Goal: Task Accomplishment & Management: Complete application form

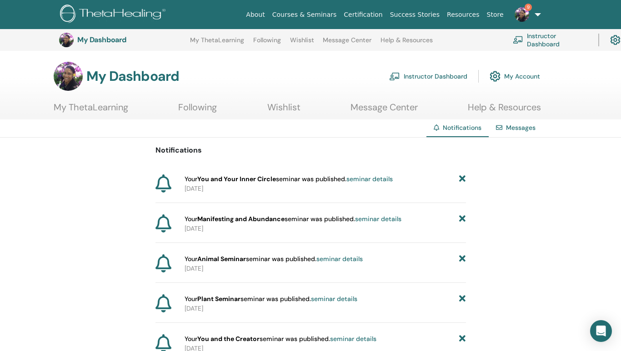
scroll to position [419, 0]
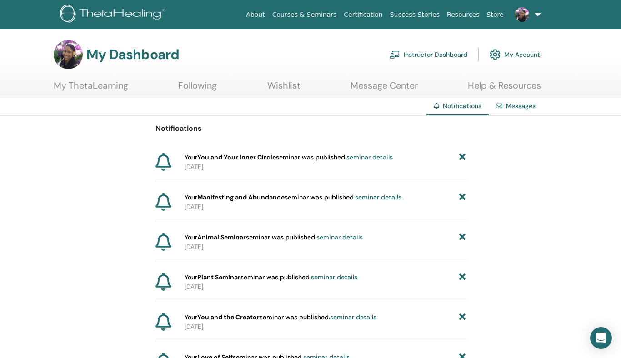
click at [445, 56] on link "Instructor Dashboard" at bounding box center [428, 55] width 78 height 20
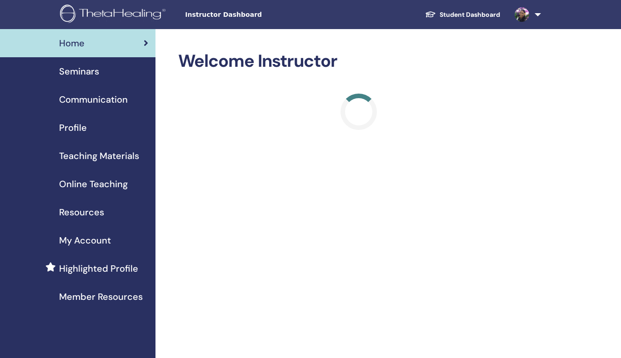
click at [89, 73] on span "Seminars" at bounding box center [79, 72] width 40 height 14
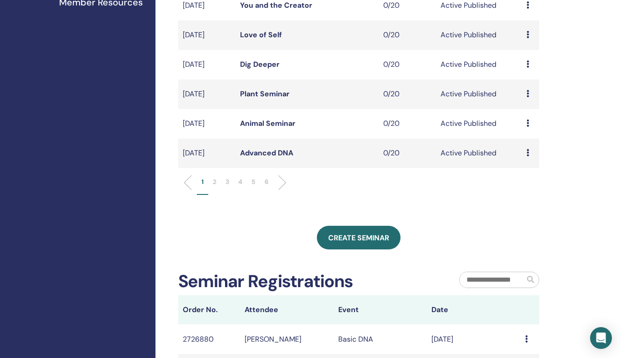
scroll to position [334, 0]
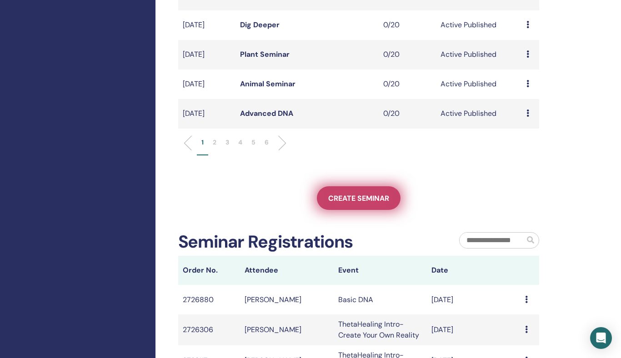
click at [372, 189] on link "Create seminar" at bounding box center [359, 198] width 84 height 24
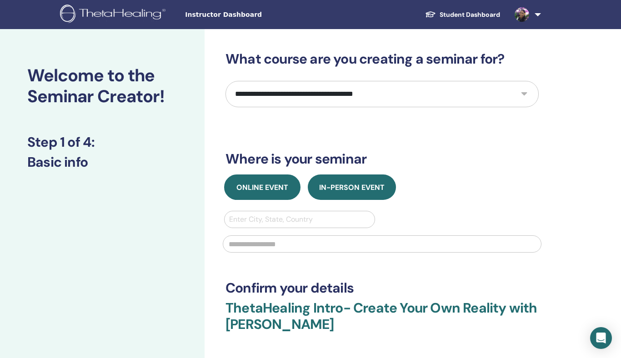
click at [269, 184] on span "Online Event" at bounding box center [262, 188] width 52 height 10
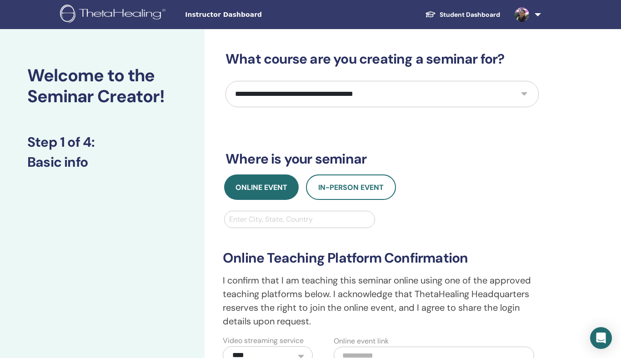
click at [267, 216] on div at bounding box center [299, 219] width 141 height 13
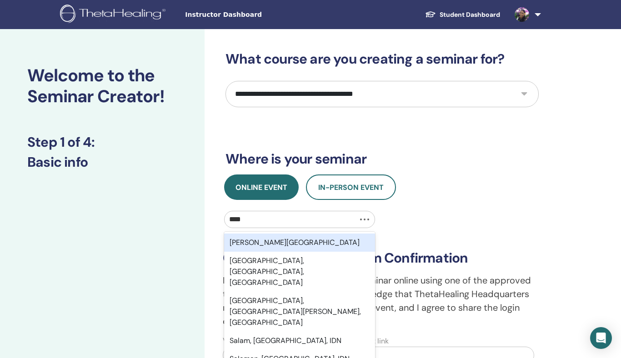
type input "*****"
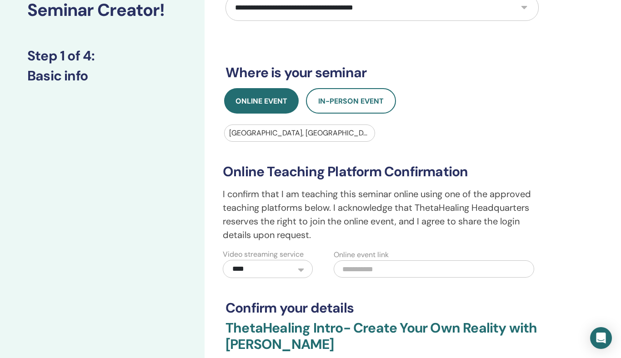
scroll to position [138, 0]
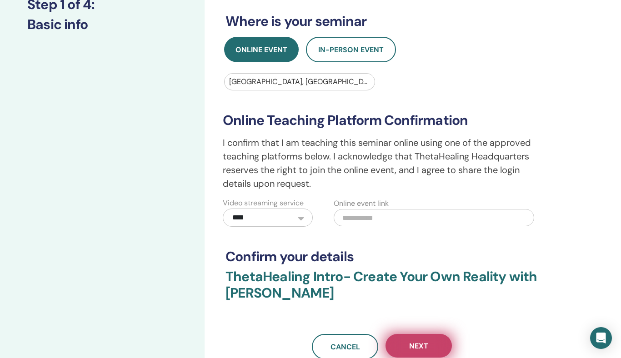
click at [429, 341] on button "Next" at bounding box center [418, 346] width 66 height 24
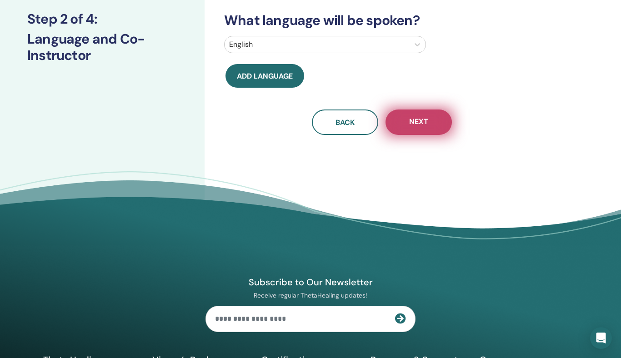
click at [412, 111] on button "Next" at bounding box center [418, 121] width 66 height 25
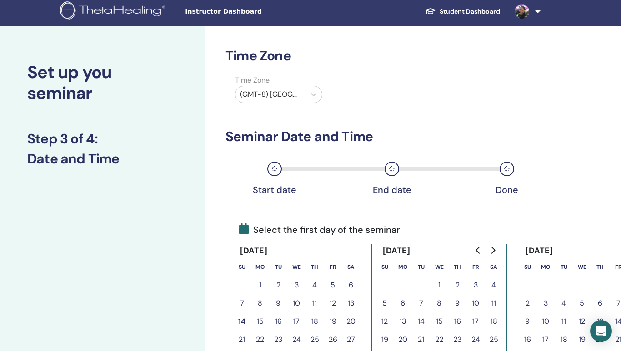
scroll to position [0, 0]
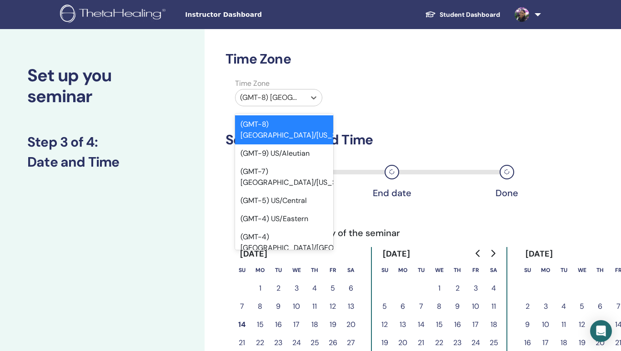
click at [272, 91] on div "(GMT-8) US/Alaska" at bounding box center [270, 97] width 70 height 16
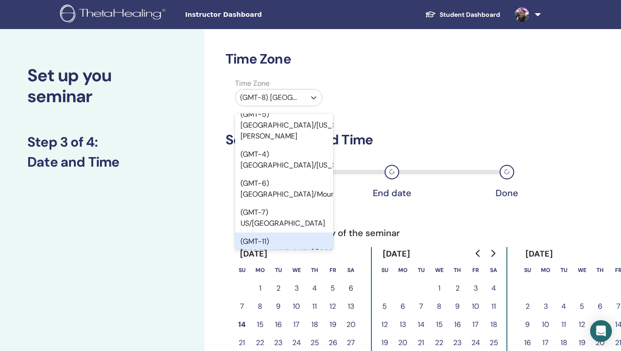
scroll to position [191, 0]
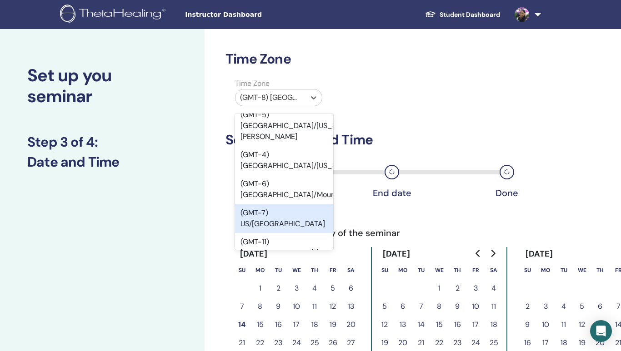
click at [288, 204] on div "(GMT-7) US/Pacific" at bounding box center [284, 218] width 98 height 29
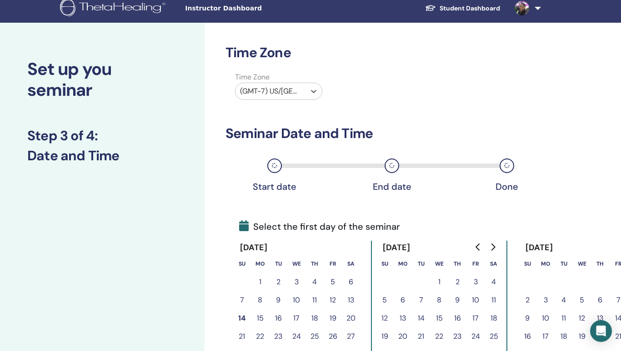
scroll to position [13, 0]
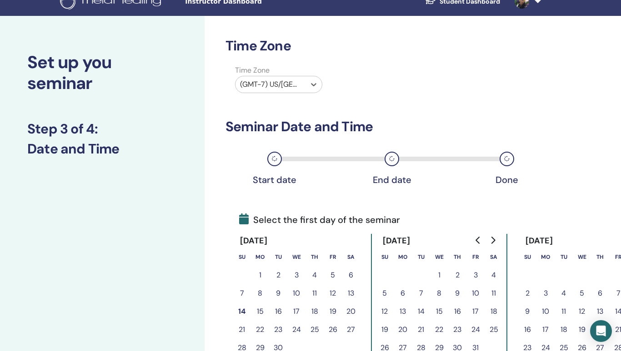
click at [492, 238] on icon "Go to next month" at bounding box center [493, 240] width 4 height 7
click at [333, 274] on button "3" at bounding box center [332, 275] width 18 height 18
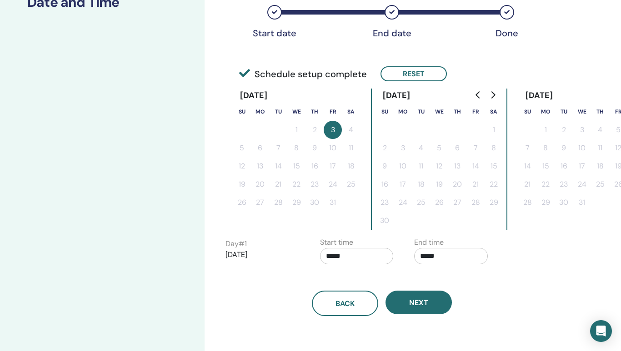
scroll to position [236, 0]
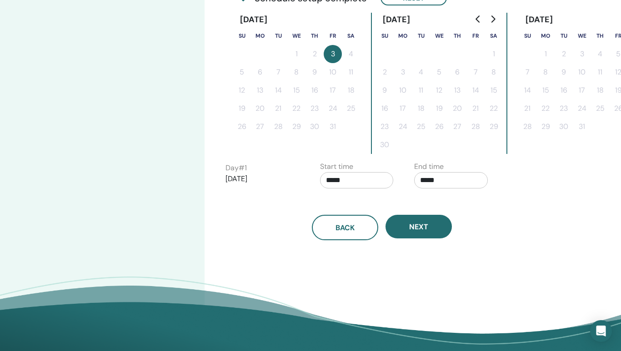
click at [354, 181] on input "*****" at bounding box center [357, 180] width 74 height 16
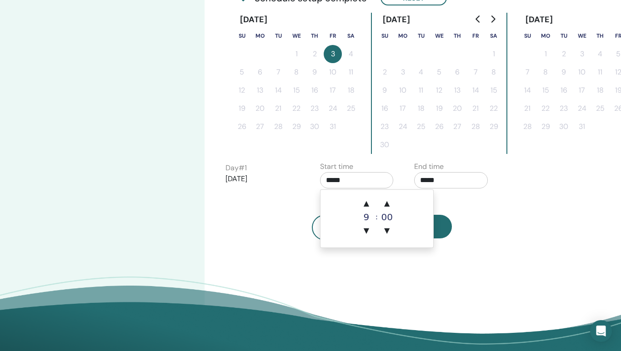
click at [454, 188] on input "*****" at bounding box center [451, 180] width 74 height 16
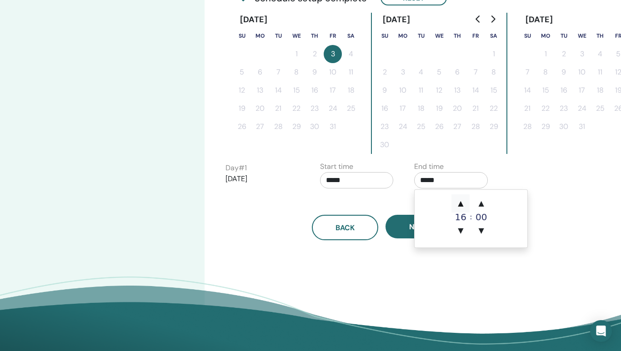
click at [459, 203] on span "▲" at bounding box center [460, 203] width 18 height 18
click at [459, 202] on span "▲" at bounding box center [460, 203] width 18 height 18
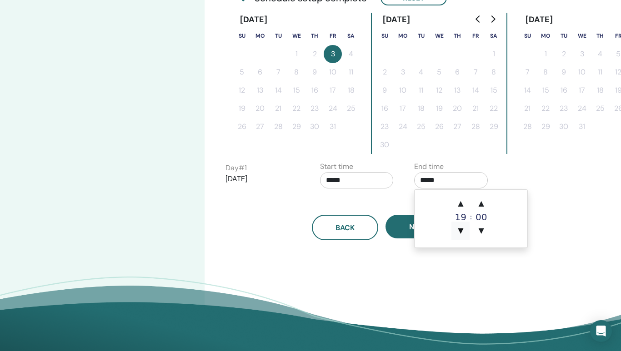
click at [458, 230] on span "▼" at bounding box center [460, 231] width 18 height 18
click at [459, 230] on span "▼" at bounding box center [460, 231] width 18 height 18
type input "*****"
click at [367, 188] on input "*****" at bounding box center [357, 180] width 74 height 16
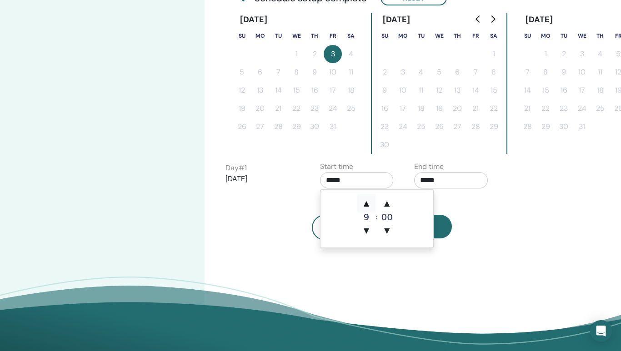
click at [363, 199] on span "▲" at bounding box center [366, 203] width 18 height 18
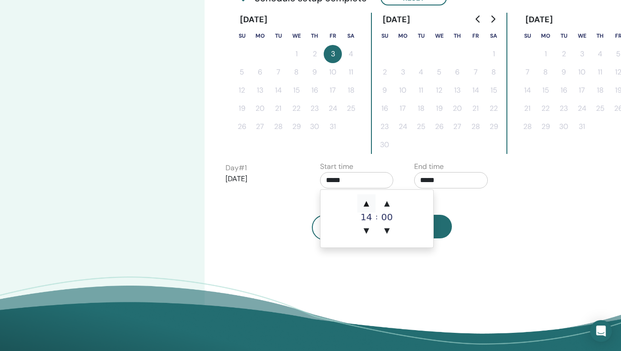
click at [363, 199] on span "▲" at bounding box center [366, 203] width 18 height 18
type input "*****"
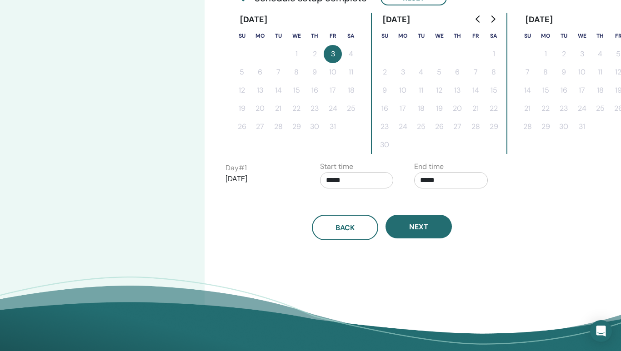
click at [496, 210] on div "Back Next" at bounding box center [382, 216] width 327 height 47
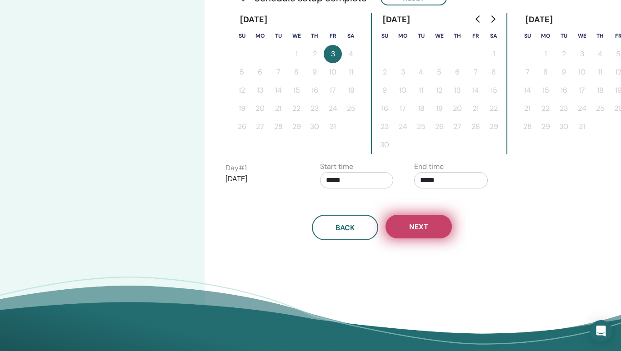
click at [425, 229] on span "Next" at bounding box center [418, 227] width 19 height 10
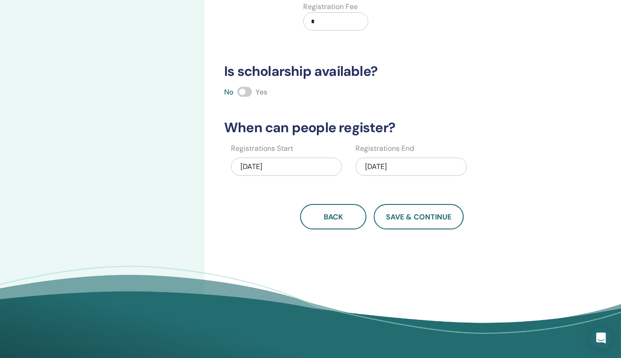
scroll to position [0, 0]
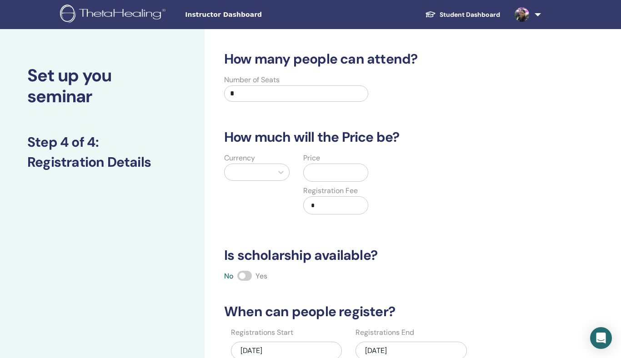
drag, startPoint x: 262, startPoint y: 91, endPoint x: 211, endPoint y: 96, distance: 51.6
click at [211, 96] on div "How many people can attend? Number of Seats * How much will the Price be? Curre…" at bounding box center [411, 285] width 414 height 512
type input "**"
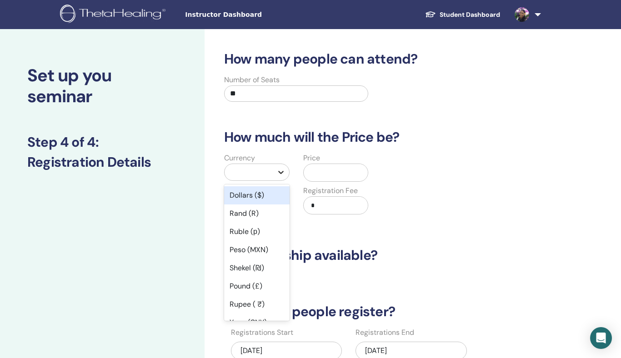
click at [283, 169] on icon at bounding box center [280, 172] width 9 height 9
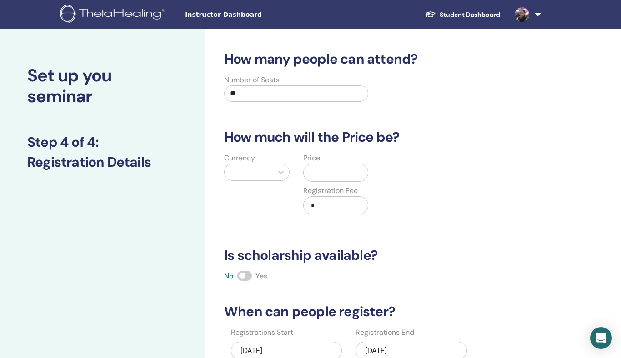
click at [329, 178] on input "text" at bounding box center [337, 172] width 61 height 17
click at [256, 174] on div at bounding box center [248, 172] width 39 height 13
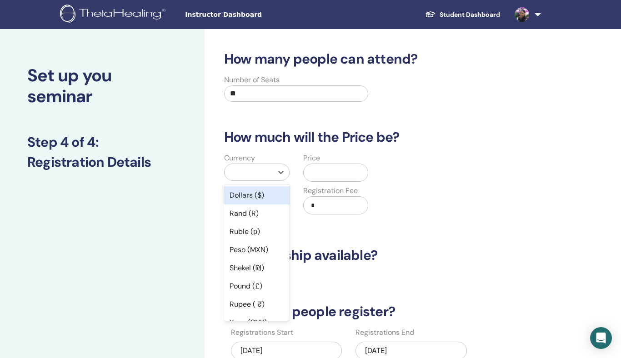
click at [262, 195] on div "Dollars ($)" at bounding box center [256, 195] width 65 height 18
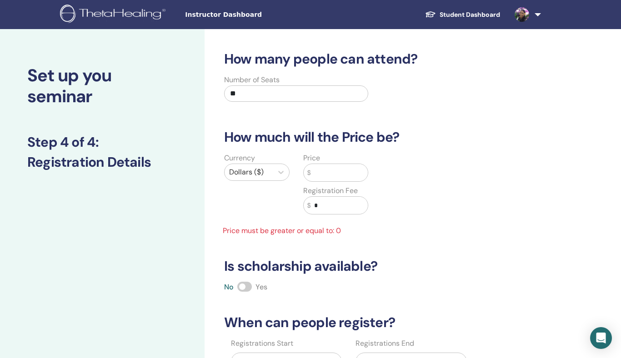
click at [325, 172] on input "text" at bounding box center [338, 172] width 57 height 17
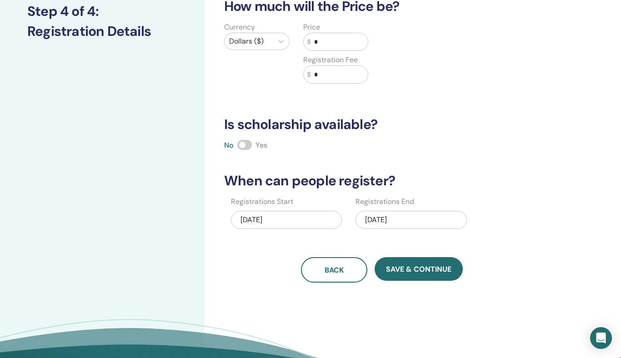
scroll to position [164, 0]
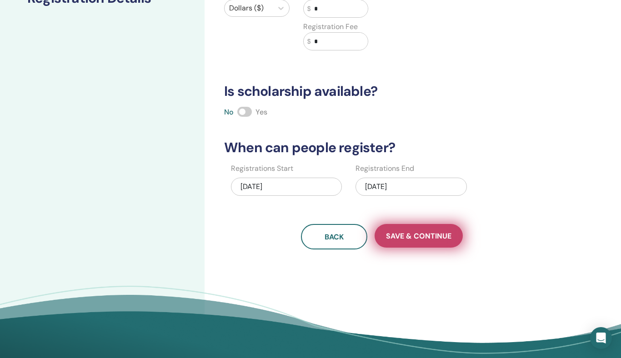
type input "*"
click at [426, 238] on span "Save & Continue" at bounding box center [418, 236] width 65 height 10
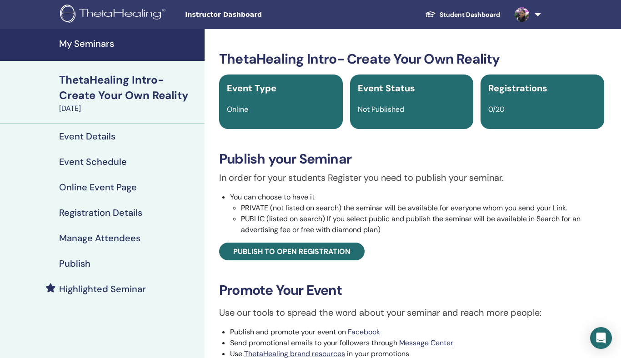
click at [72, 266] on h4 "Publish" at bounding box center [74, 263] width 31 height 11
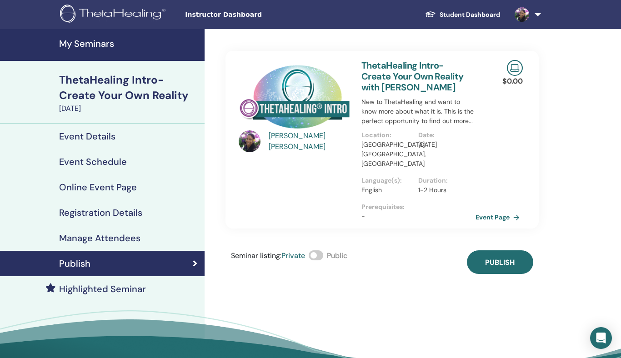
click at [314, 250] on span at bounding box center [315, 255] width 15 height 10
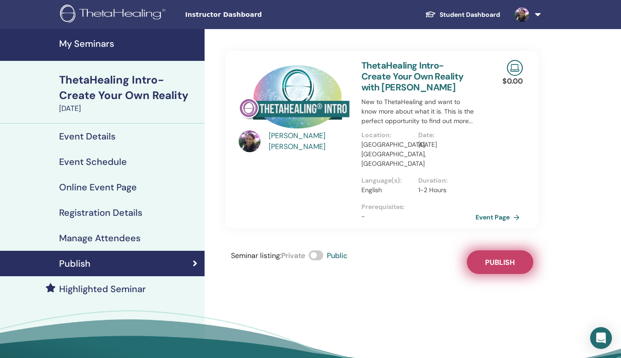
click at [484, 256] on button "Publish" at bounding box center [500, 262] width 66 height 24
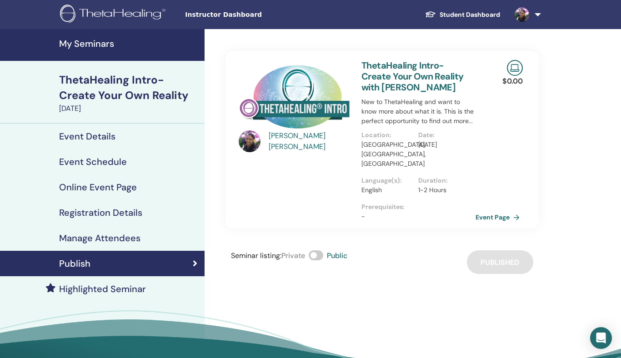
click at [84, 40] on h4 "My Seminars" at bounding box center [129, 43] width 140 height 11
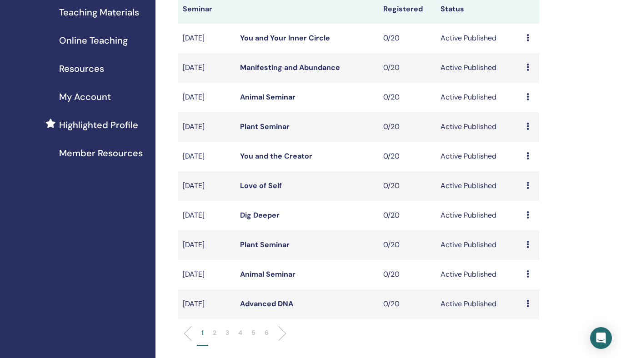
scroll to position [194, 0]
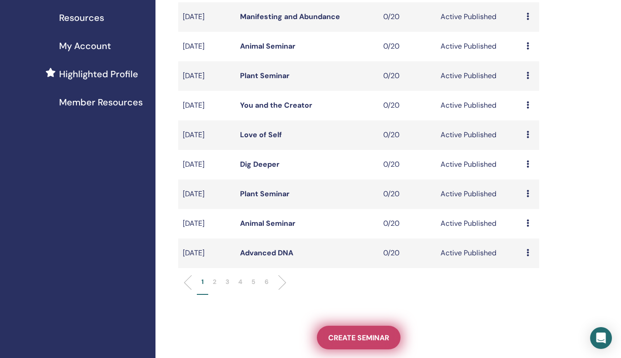
drag, startPoint x: 356, startPoint y: 334, endPoint x: 348, endPoint y: 332, distance: 8.6
click at [356, 334] on span "Create seminar" at bounding box center [358, 338] width 61 height 10
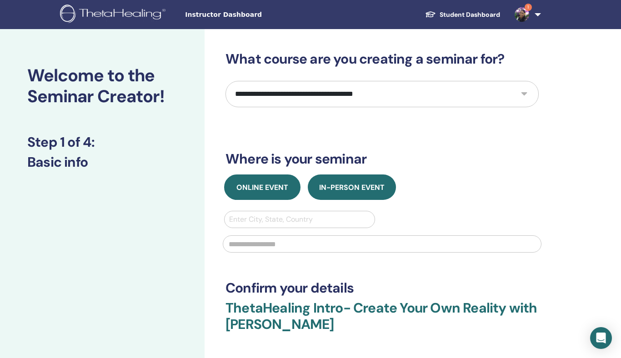
click at [256, 187] on span "Online Event" at bounding box center [262, 188] width 52 height 10
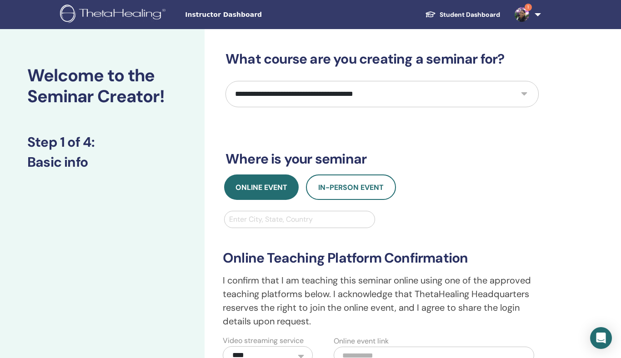
click at [255, 216] on div at bounding box center [299, 219] width 141 height 13
type input "*****"
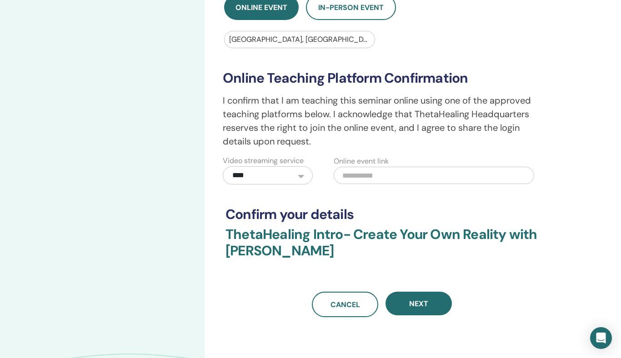
scroll to position [188, 0]
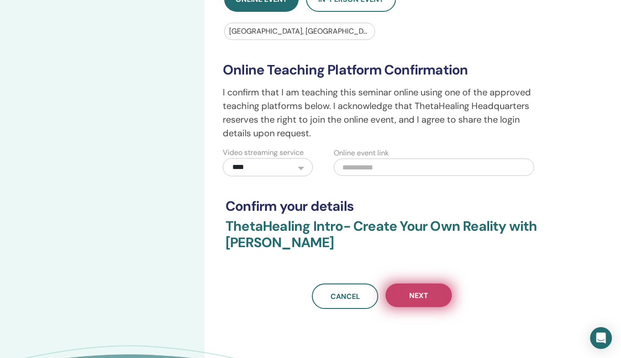
click at [410, 297] on span "Next" at bounding box center [418, 296] width 19 height 10
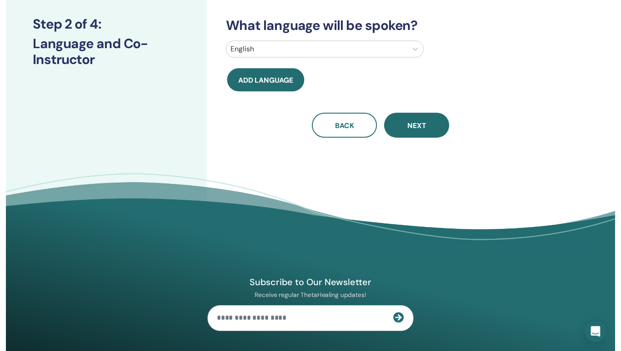
scroll to position [0, 0]
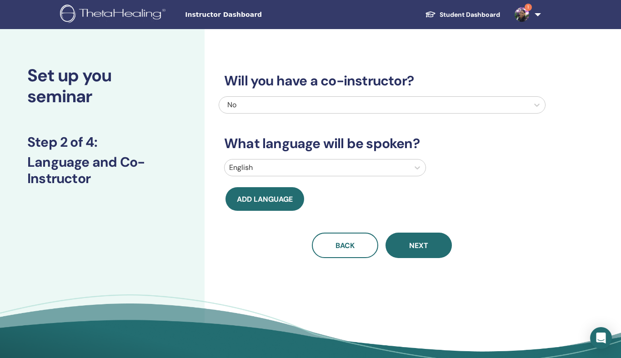
click at [432, 243] on button "Next" at bounding box center [418, 245] width 66 height 25
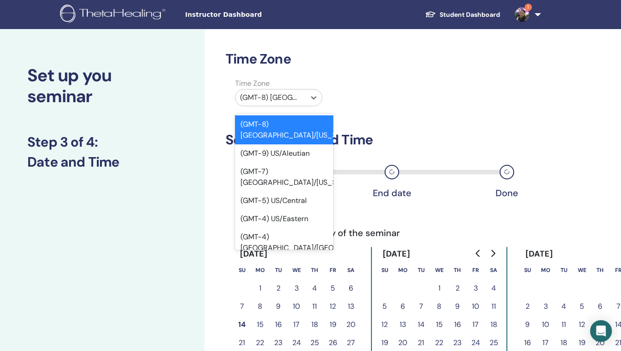
click at [278, 103] on div at bounding box center [270, 97] width 61 height 13
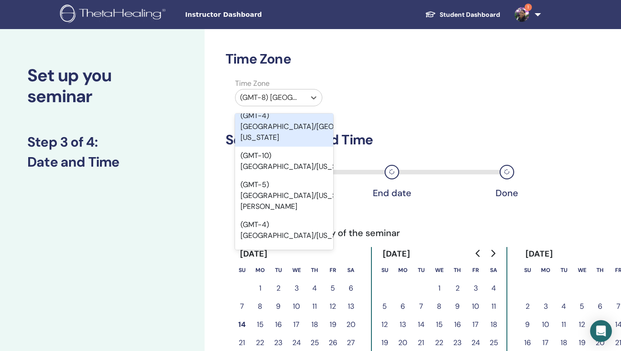
scroll to position [152, 0]
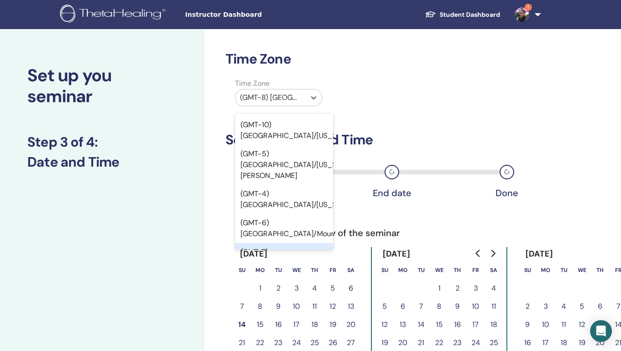
click at [286, 243] on div "(GMT-7) US/Pacific" at bounding box center [284, 257] width 98 height 29
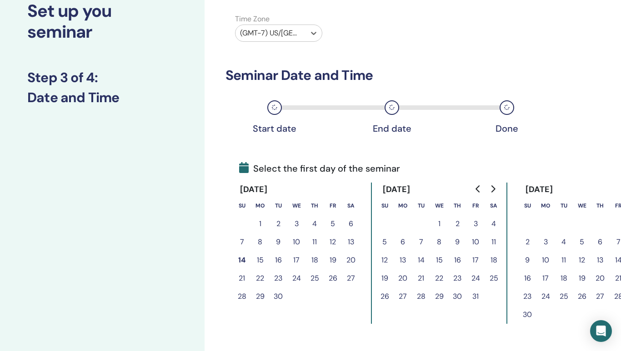
scroll to position [78, 0]
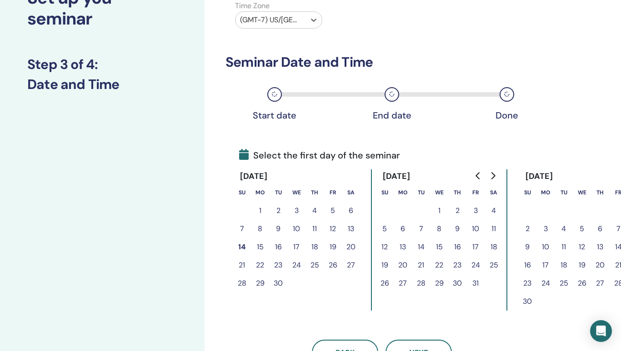
click at [495, 176] on icon "Go to next month" at bounding box center [493, 175] width 4 height 7
click at [242, 264] on button "19" at bounding box center [242, 265] width 18 height 18
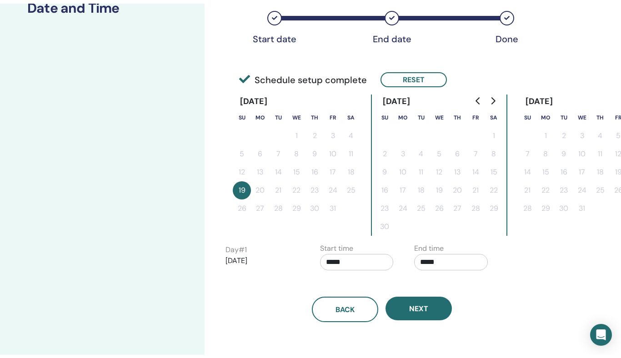
scroll to position [246, 0]
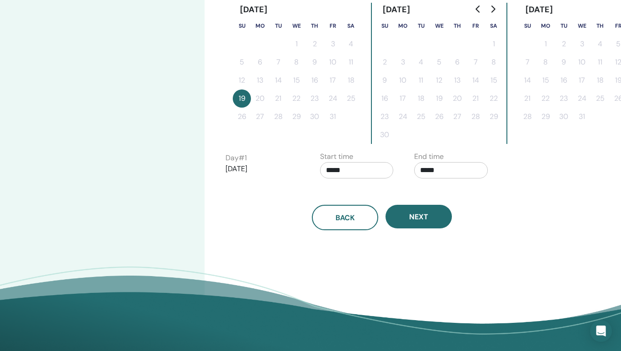
click at [458, 169] on input "*****" at bounding box center [451, 170] width 74 height 16
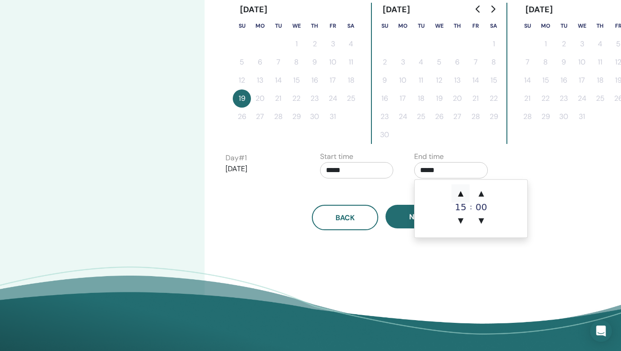
click at [459, 192] on span "▲" at bounding box center [460, 193] width 18 height 18
type input "*****"
click at [369, 174] on input "*****" at bounding box center [357, 170] width 74 height 16
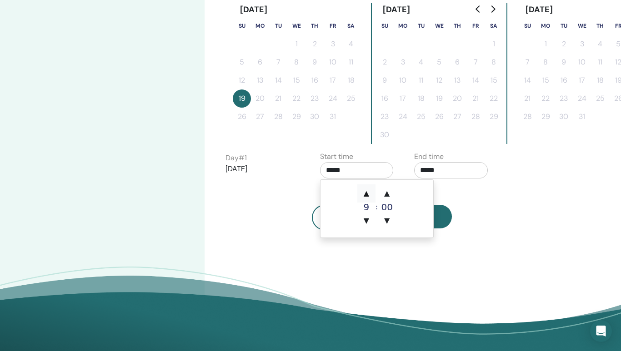
click at [364, 189] on span "▲" at bounding box center [366, 193] width 18 height 18
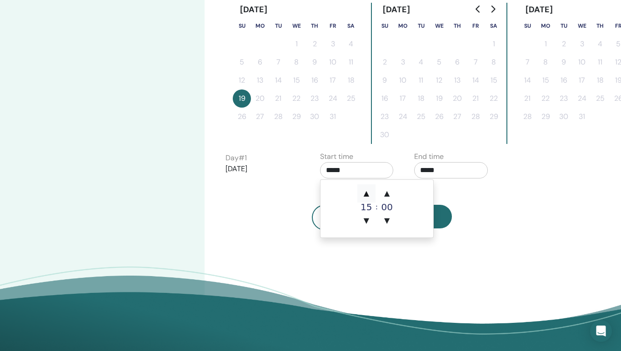
click at [364, 189] on span "▲" at bounding box center [366, 193] width 18 height 18
click at [363, 189] on span "▲" at bounding box center [366, 193] width 18 height 18
type input "*****"
click at [507, 213] on div "Back Next" at bounding box center [382, 217] width 327 height 25
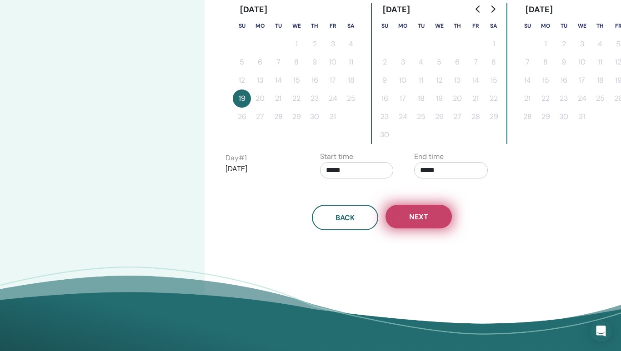
click at [437, 220] on button "Next" at bounding box center [418, 217] width 66 height 24
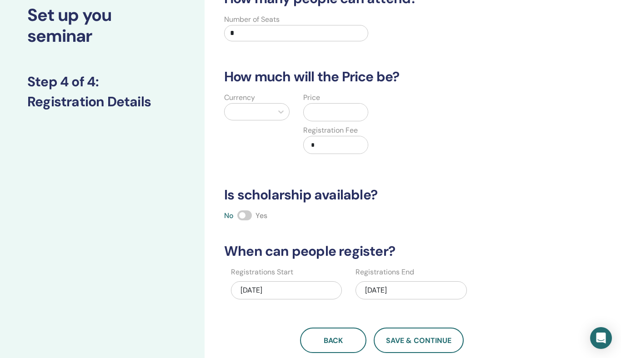
scroll to position [0, 0]
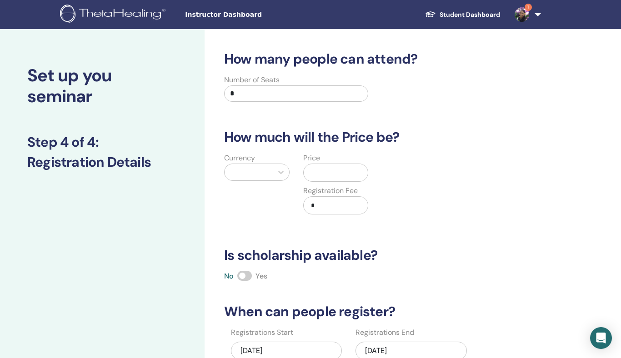
drag, startPoint x: 250, startPoint y: 89, endPoint x: 209, endPoint y: 99, distance: 42.4
click at [209, 99] on div "How many people can attend? Number of Seats * How much will the Price be? Curre…" at bounding box center [411, 285] width 414 height 512
drag, startPoint x: 258, startPoint y: 96, endPoint x: 205, endPoint y: 96, distance: 52.7
click at [205, 96] on div "How many people can attend? Number of Seats * How much will the Price be? Curre…" at bounding box center [411, 285] width 414 height 512
type input "**"
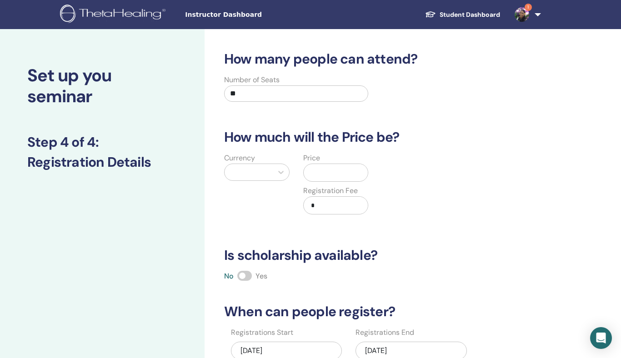
click at [268, 168] on div at bounding box center [248, 172] width 48 height 16
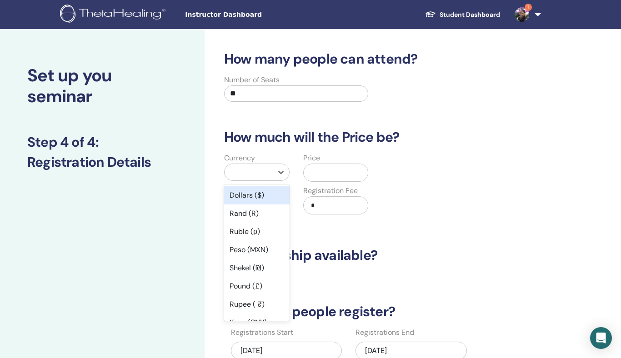
click at [249, 194] on div "Dollars ($)" at bounding box center [256, 195] width 65 height 18
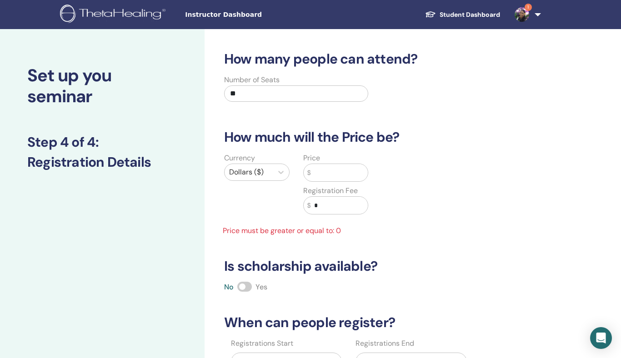
click at [315, 170] on input "text" at bounding box center [338, 172] width 57 height 17
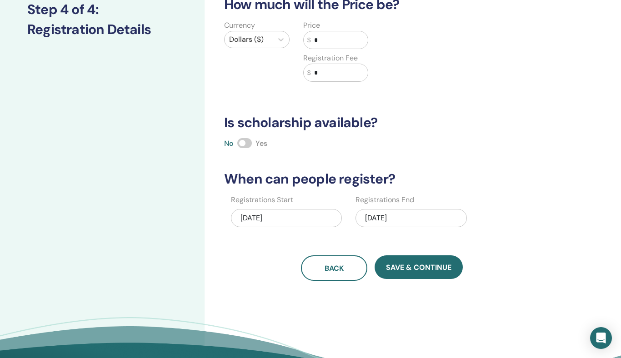
scroll to position [140, 0]
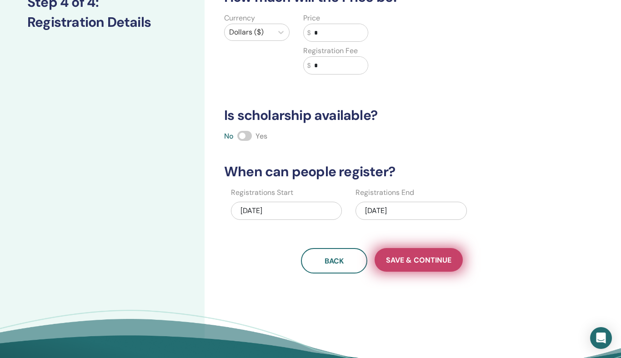
type input "*"
click at [426, 258] on span "Save & Continue" at bounding box center [418, 260] width 65 height 10
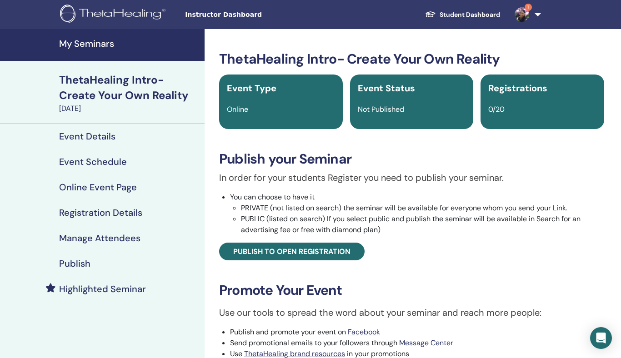
click at [89, 262] on h4 "Publish" at bounding box center [74, 263] width 31 height 11
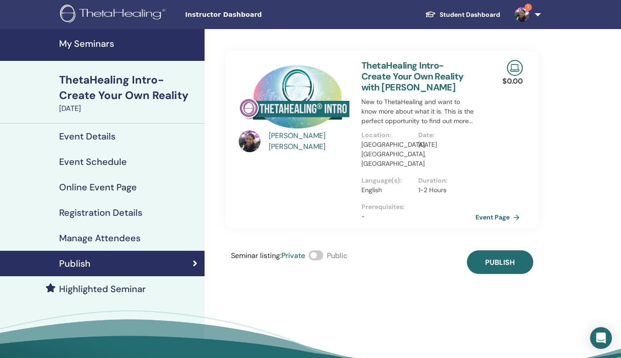
click at [322, 250] on span at bounding box center [315, 255] width 15 height 10
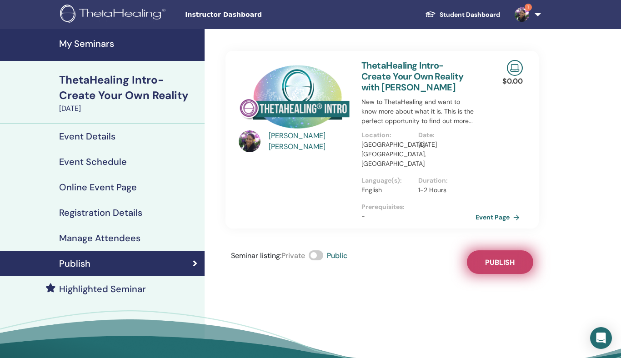
click at [511, 250] on button "Publish" at bounding box center [500, 262] width 66 height 24
